Goal: Task Accomplishment & Management: Use online tool/utility

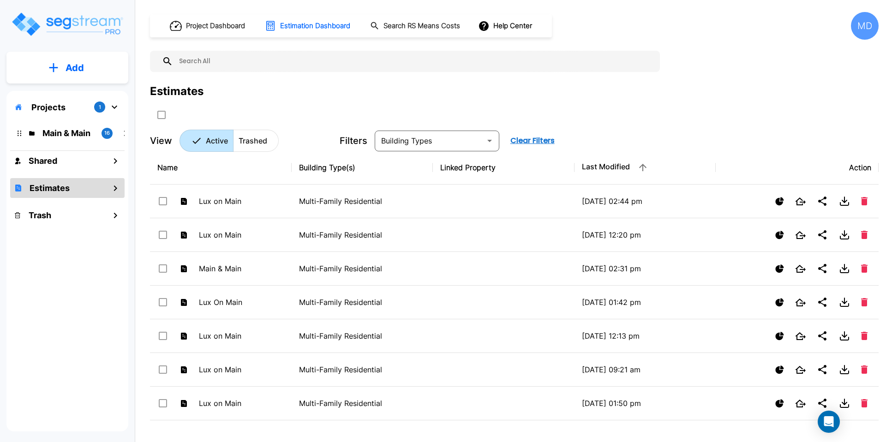
click at [70, 27] on img "mailbox folders" at bounding box center [67, 24] width 113 height 26
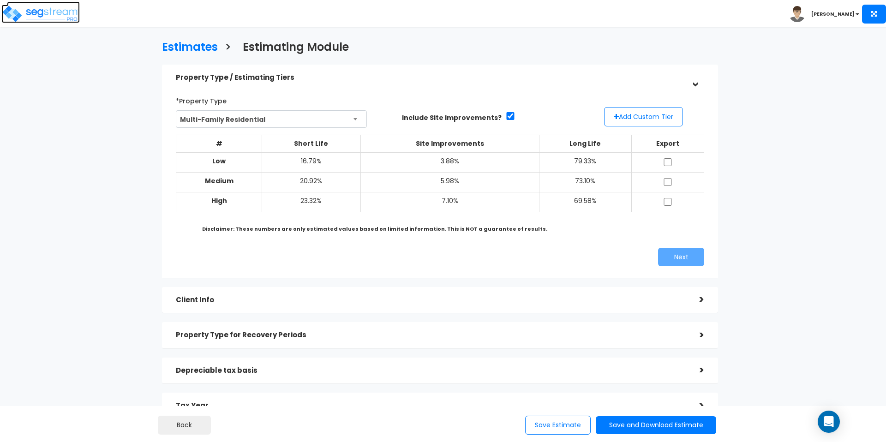
drag, startPoint x: 0, startPoint y: 0, endPoint x: 54, endPoint y: 10, distance: 54.4
click at [54, 10] on img at bounding box center [40, 14] width 78 height 18
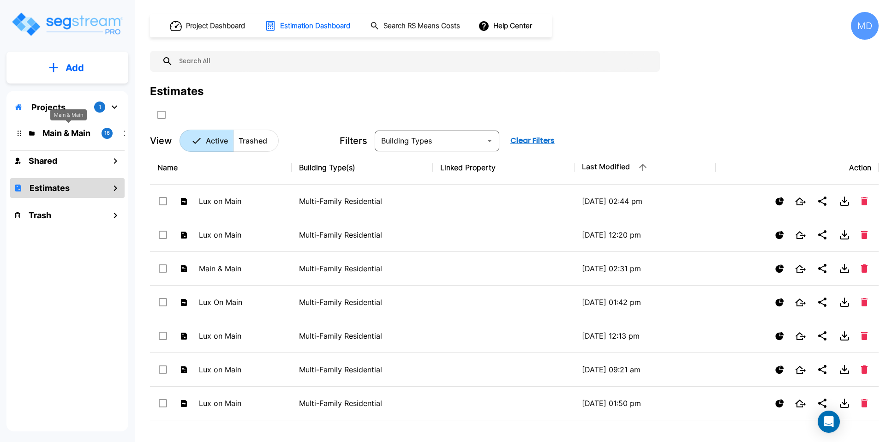
click at [55, 107] on p "Projects" at bounding box center [48, 107] width 34 height 12
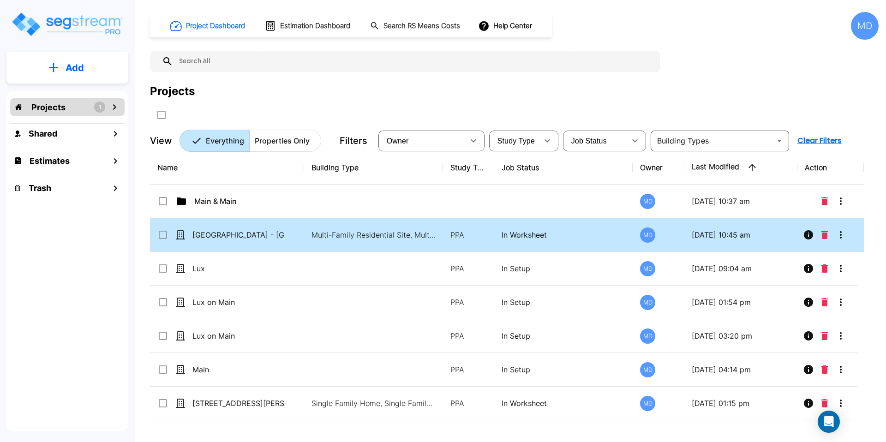
click at [237, 237] on p "Visayan Tower - MF Res Building (Read Only)" at bounding box center [238, 234] width 92 height 11
checkbox input "true"
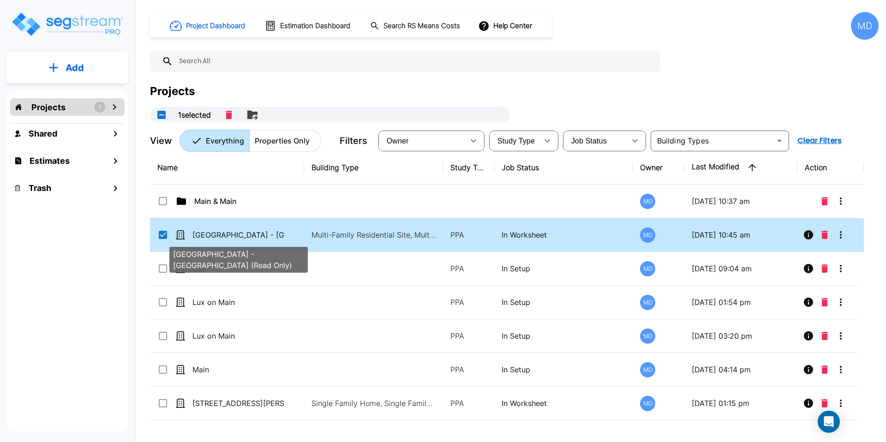
click at [237, 237] on p "Visayan Tower - MF Res Building (Read Only)" at bounding box center [238, 234] width 92 height 11
